Goal: Task Accomplishment & Management: Manage account settings

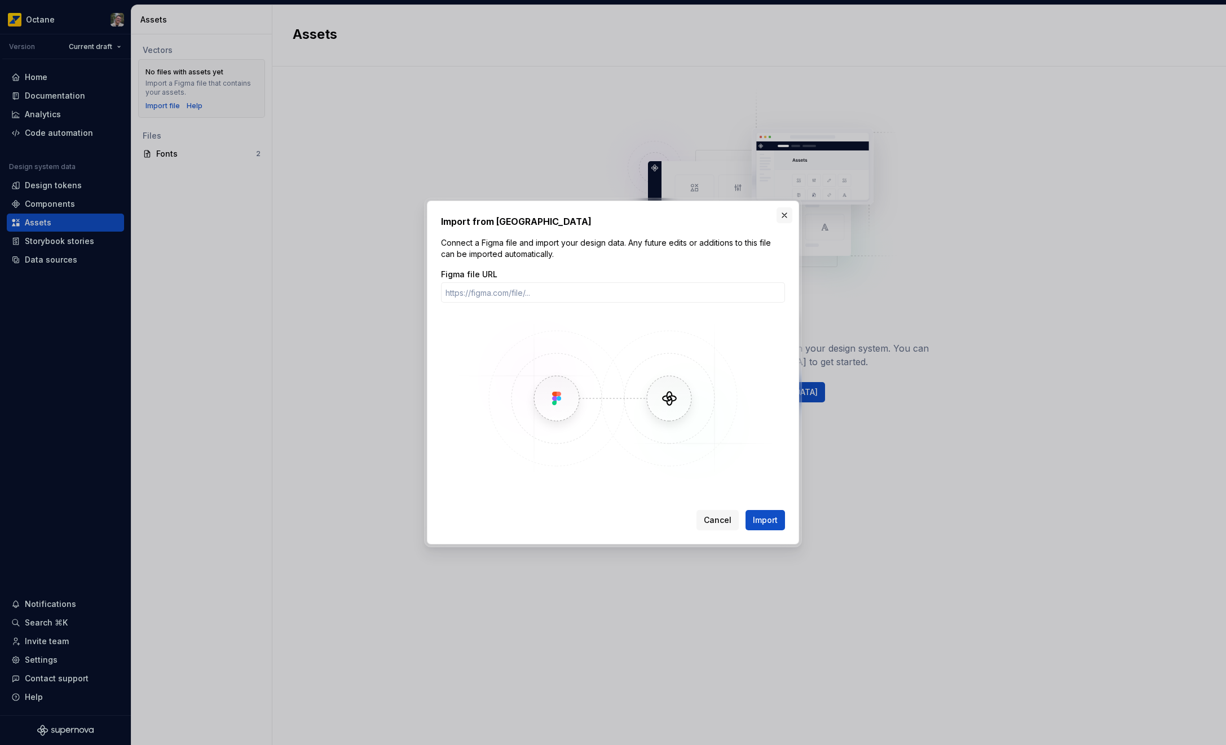
click at [784, 220] on button "button" at bounding box center [784, 215] width 16 height 16
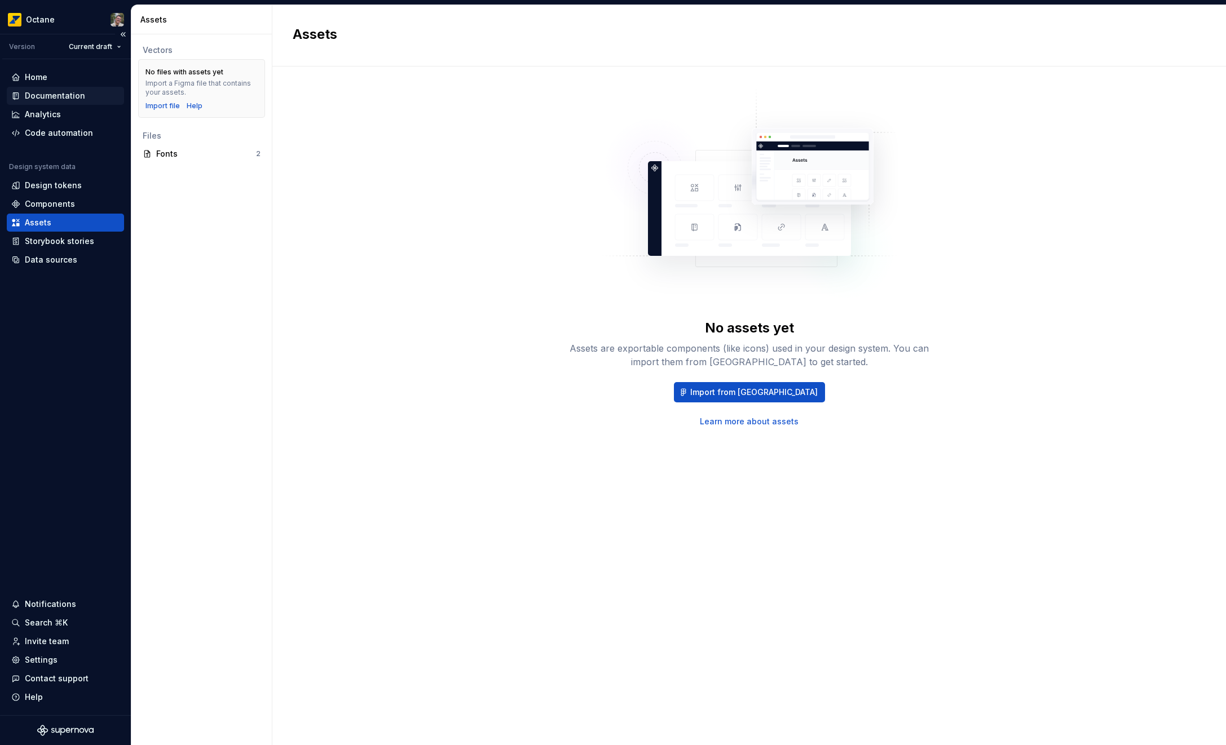
click at [36, 95] on div "Documentation" at bounding box center [55, 95] width 60 height 11
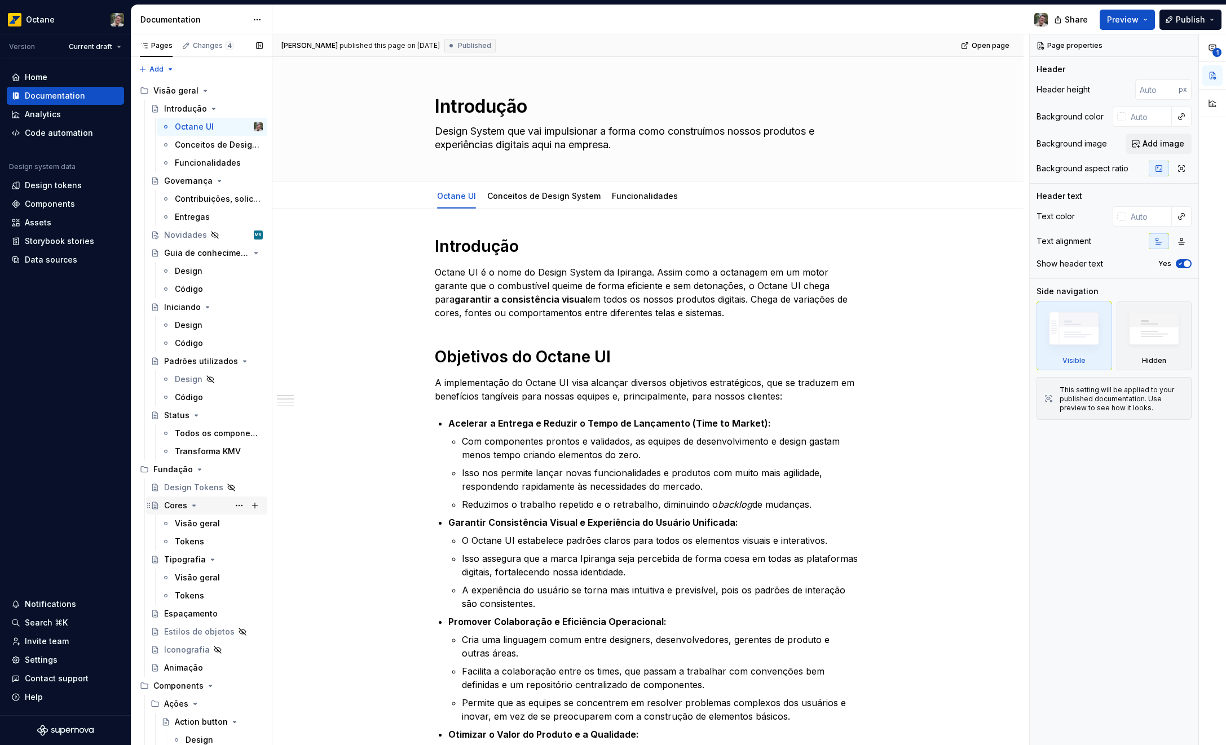
click at [178, 507] on div "Cores" at bounding box center [175, 505] width 23 height 11
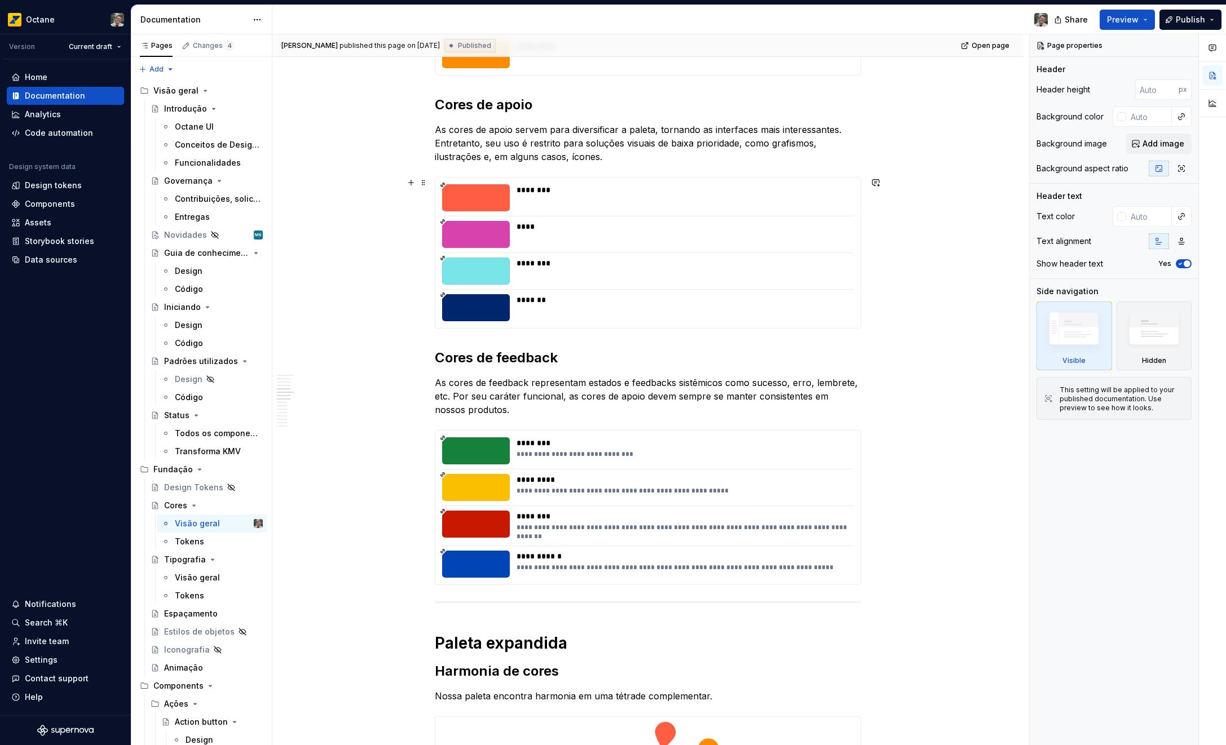
scroll to position [740, 0]
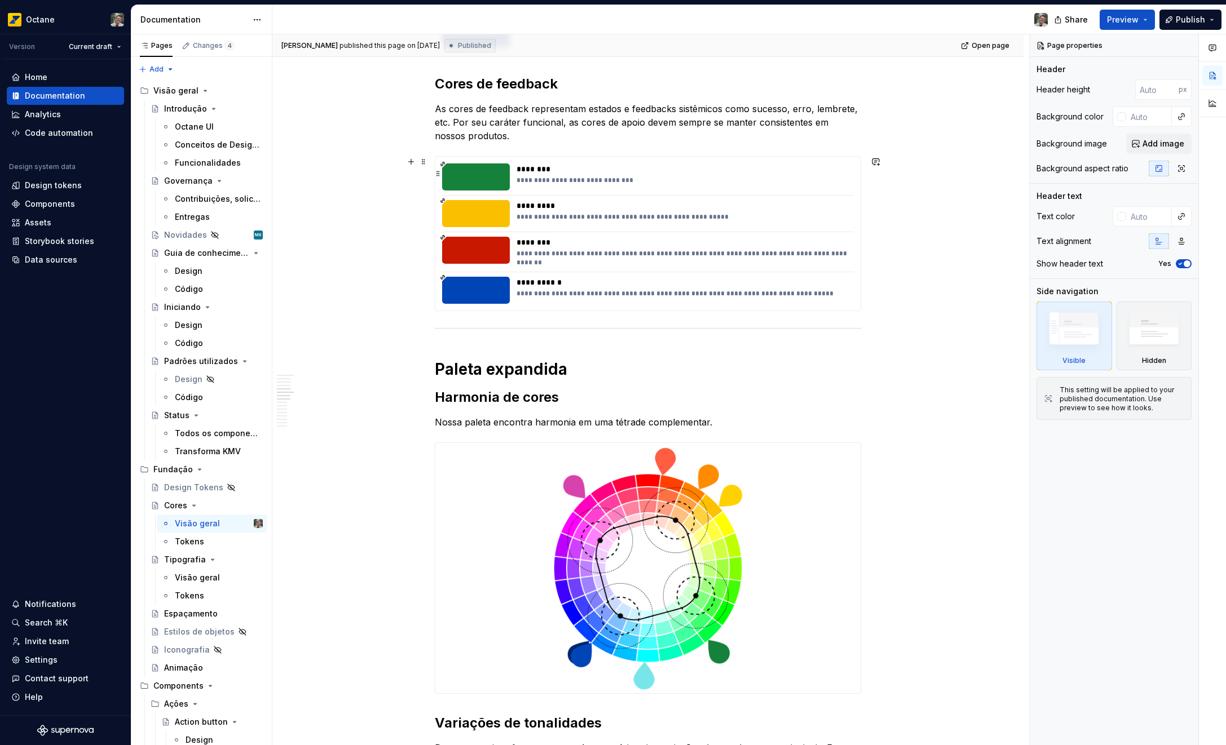
click at [477, 175] on div at bounding box center [476, 176] width 68 height 27
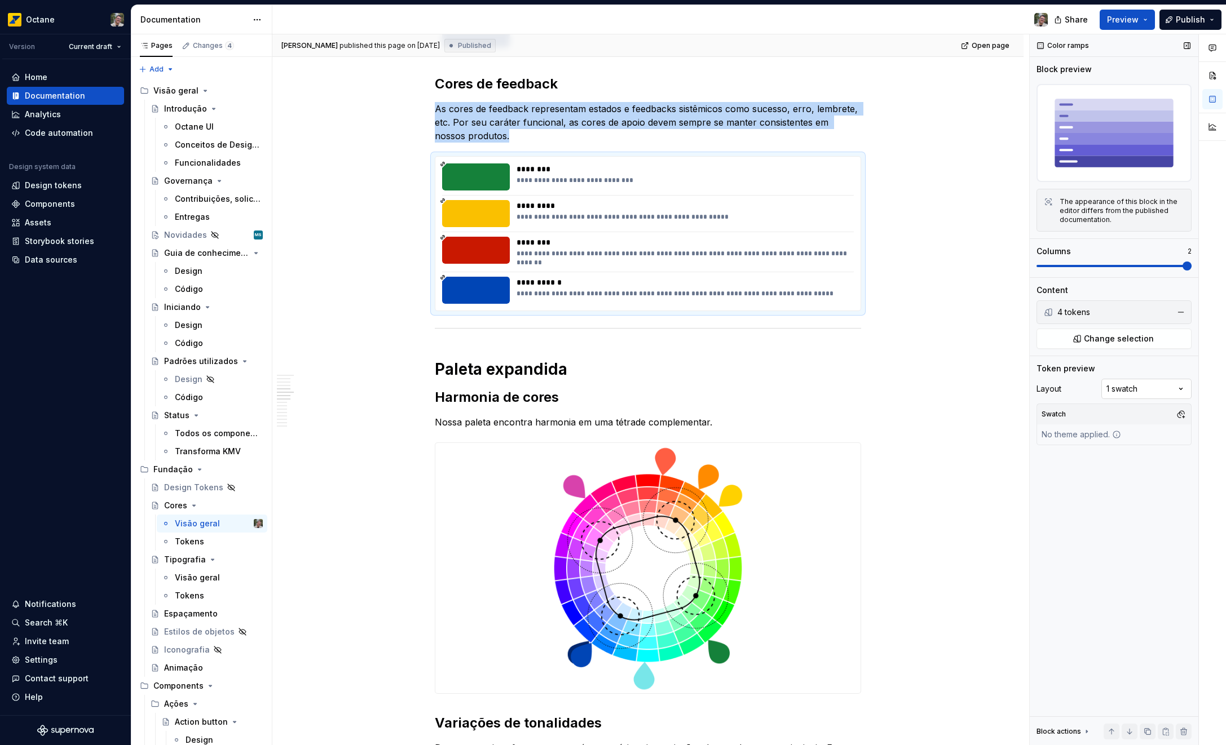
click at [1130, 386] on div "Comments Open comments No comments yet Select ‘Comment’ from the block context …" at bounding box center [1127, 390] width 196 height 712
click at [886, 422] on html "Octane Version Current draft Home Documentation Analytics Code automation Desig…" at bounding box center [613, 372] width 1226 height 745
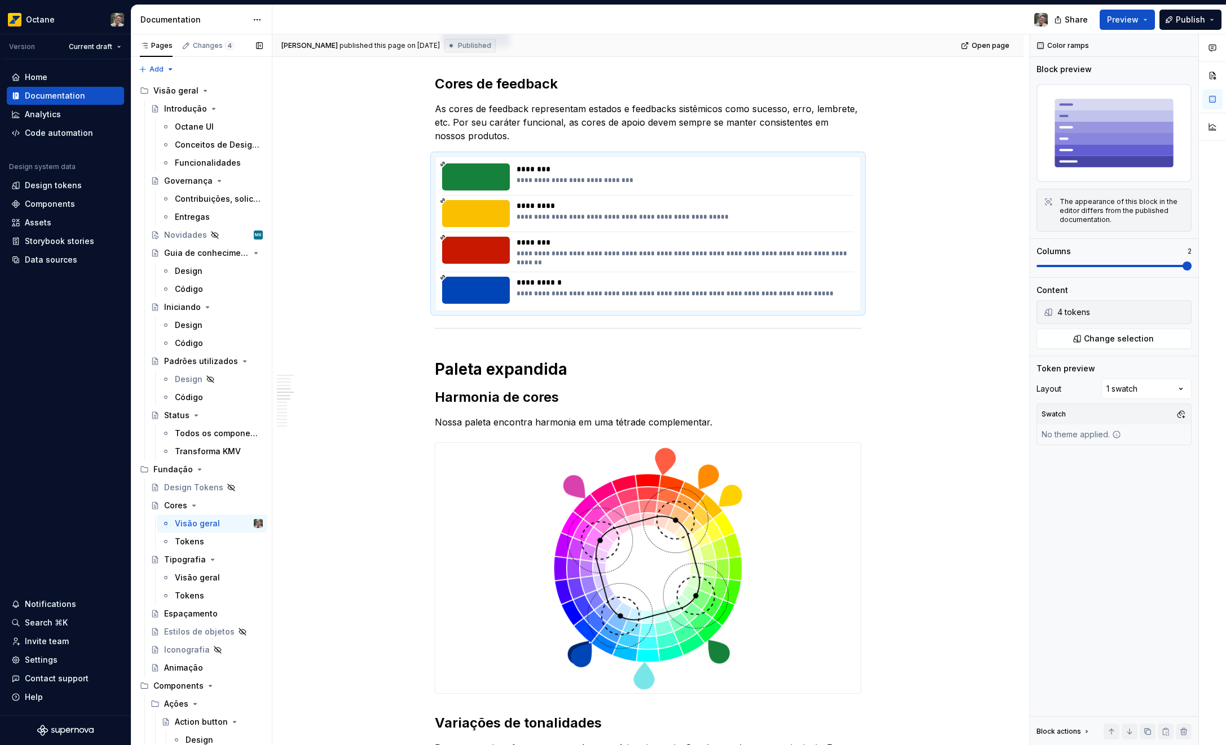
type textarea "*"
click at [45, 664] on div "Settings" at bounding box center [41, 660] width 33 height 11
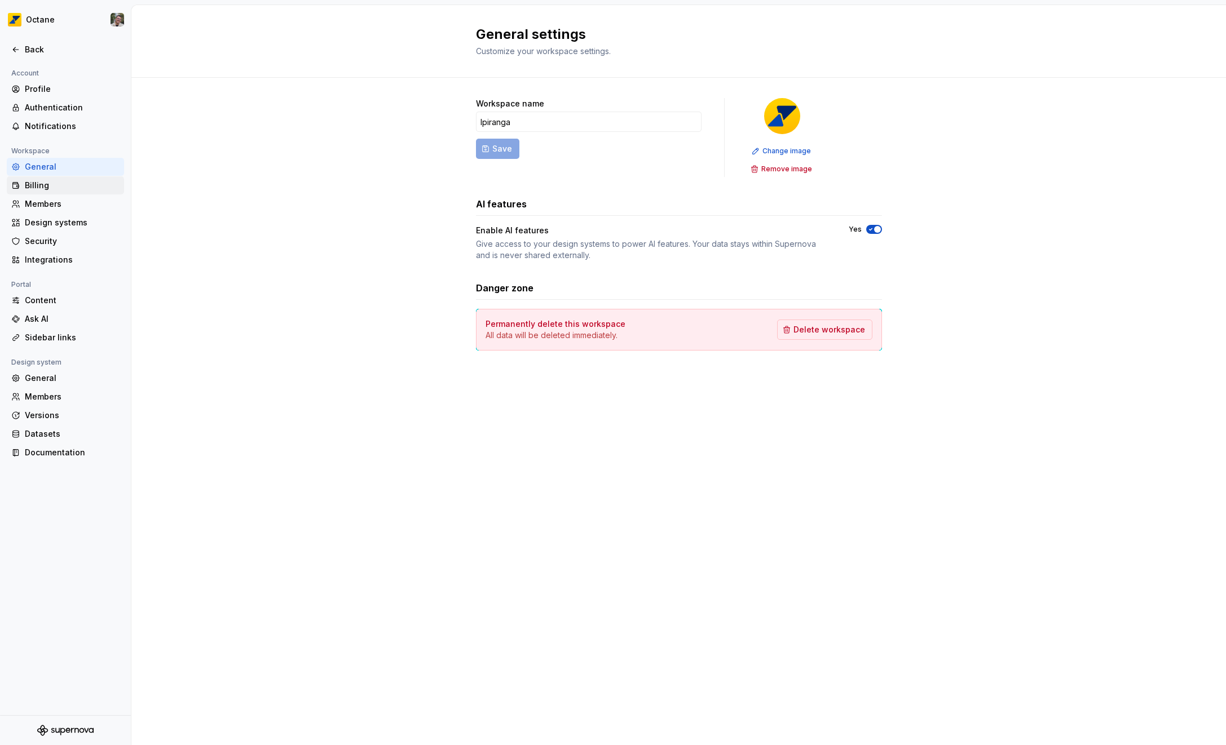
click at [58, 188] on div "Billing" at bounding box center [72, 185] width 95 height 11
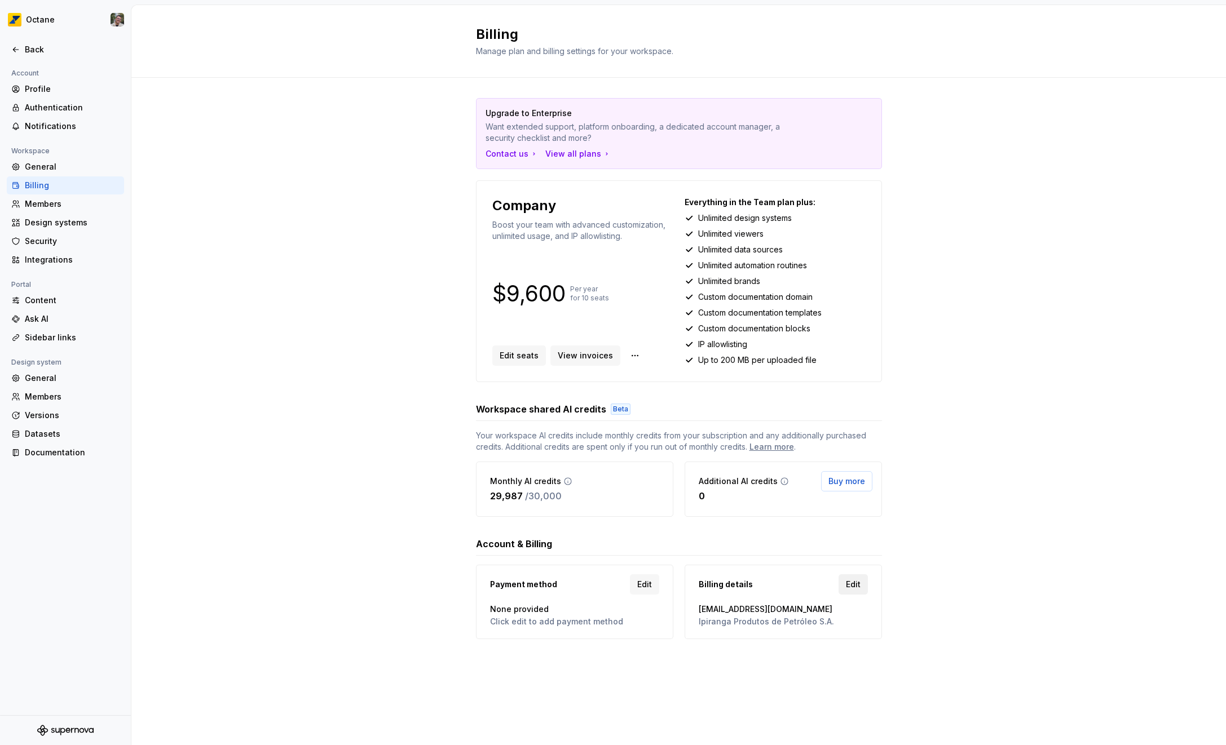
click at [849, 589] on span "Edit" at bounding box center [853, 584] width 15 height 11
click at [849, 585] on span "Edit" at bounding box center [853, 584] width 15 height 11
